Goal: Navigation & Orientation: Find specific page/section

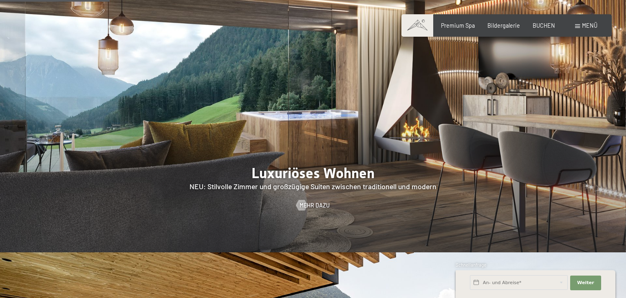
scroll to position [775, 0]
click at [305, 200] on div at bounding box center [301, 205] width 6 height 11
click at [315, 201] on span "Mehr dazu" at bounding box center [323, 205] width 30 height 8
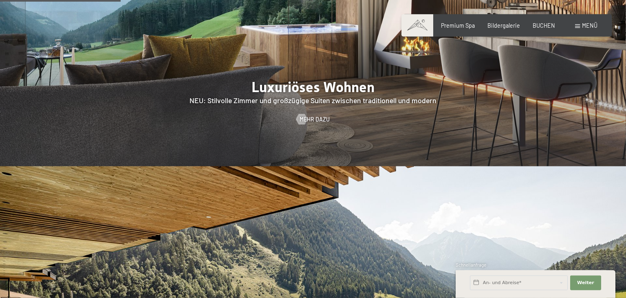
scroll to position [861, 0]
click at [508, 24] on span "Bildergalerie" at bounding box center [504, 24] width 33 height 7
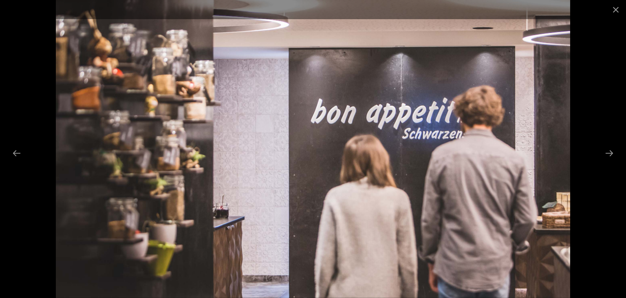
scroll to position [129, 0]
click at [612, 152] on button "Next slide" at bounding box center [609, 153] width 17 height 16
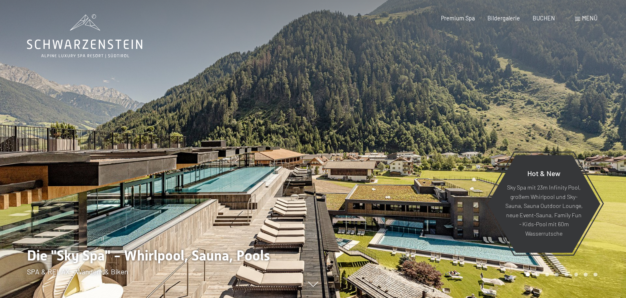
click at [617, 139] on div at bounding box center [469, 149] width 313 height 298
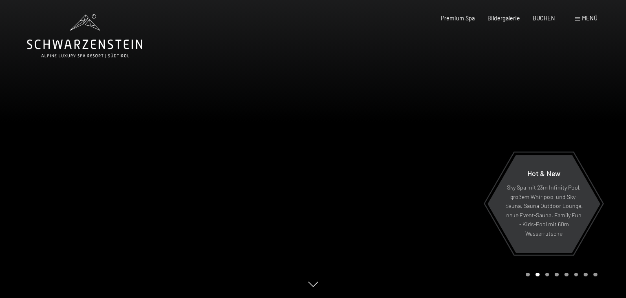
click at [559, 139] on div at bounding box center [469, 149] width 313 height 298
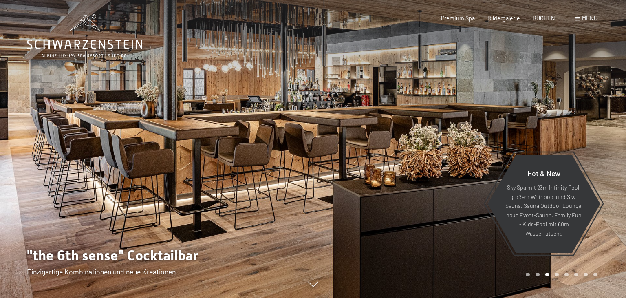
click at [595, 128] on div at bounding box center [469, 149] width 313 height 298
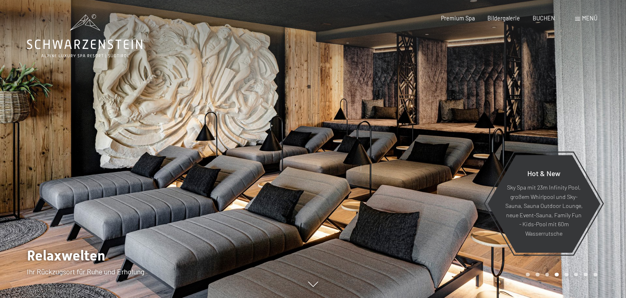
click at [508, 22] on div "Buchen Anfragen Premium Spa Bildergalerie BUCHEN Menü DE IT EN Gutschein Bilder…" at bounding box center [506, 18] width 181 height 8
click at [502, 16] on span "Bildergalerie" at bounding box center [504, 16] width 33 height 7
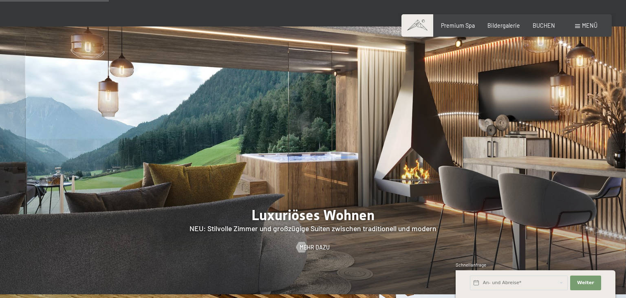
scroll to position [689, 0]
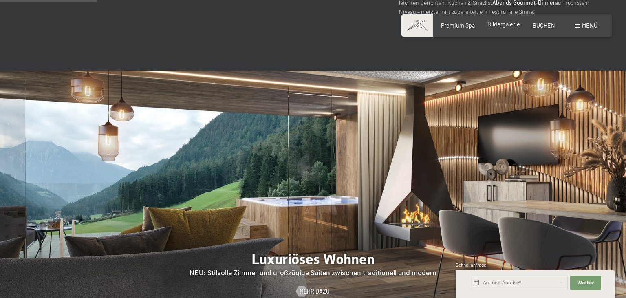
click at [506, 24] on span "Bildergalerie" at bounding box center [504, 24] width 33 height 7
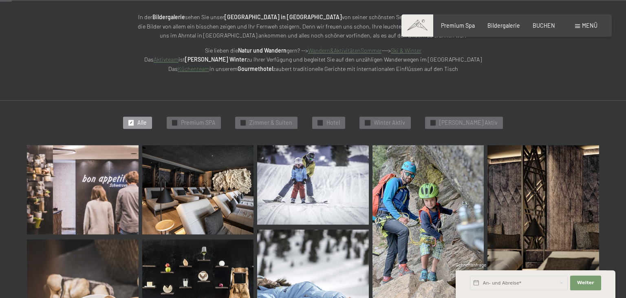
scroll to position [172, 0]
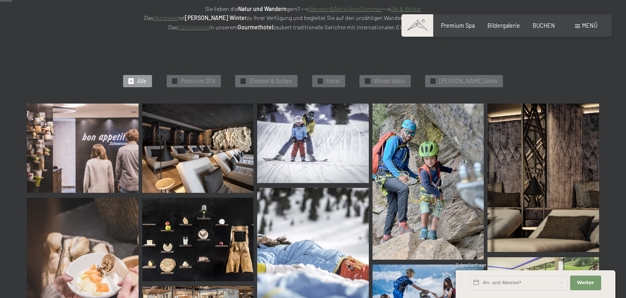
click at [184, 150] on img at bounding box center [198, 148] width 112 height 89
